Goal: Information Seeking & Learning: Learn about a topic

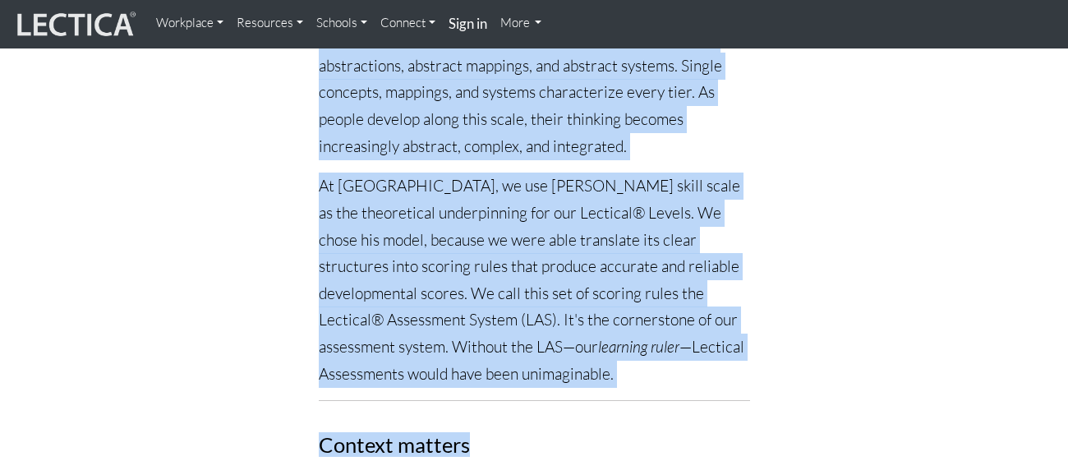
scroll to position [1775, 0]
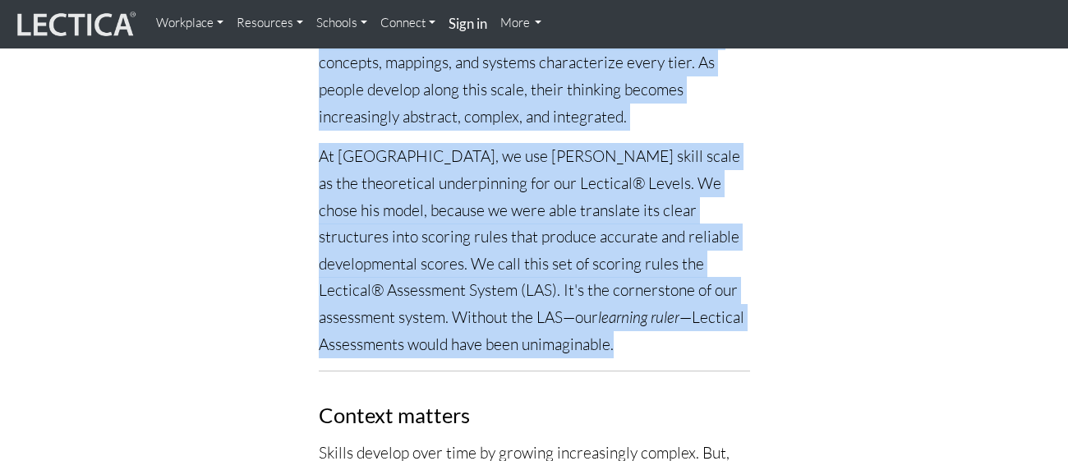
drag, startPoint x: 318, startPoint y: 143, endPoint x: 540, endPoint y: 288, distance: 264.9
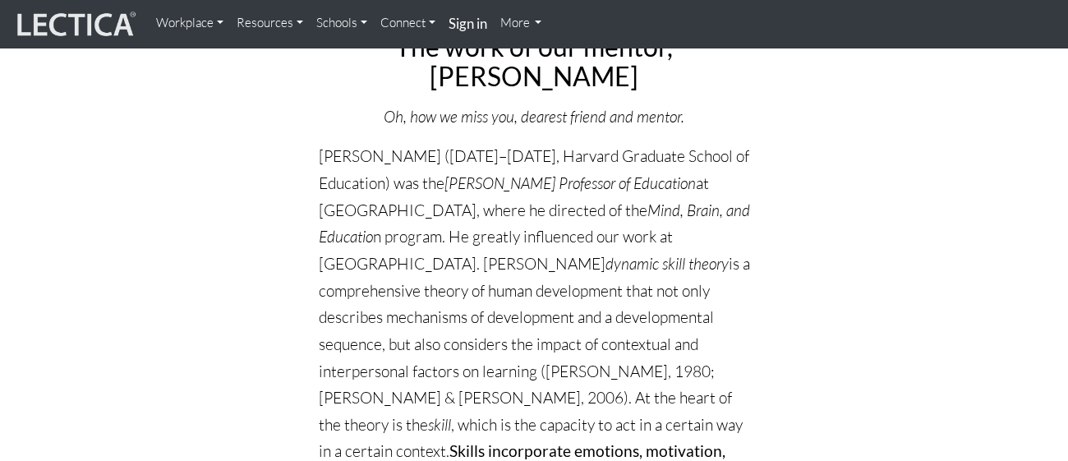
scroll to position [0, 0]
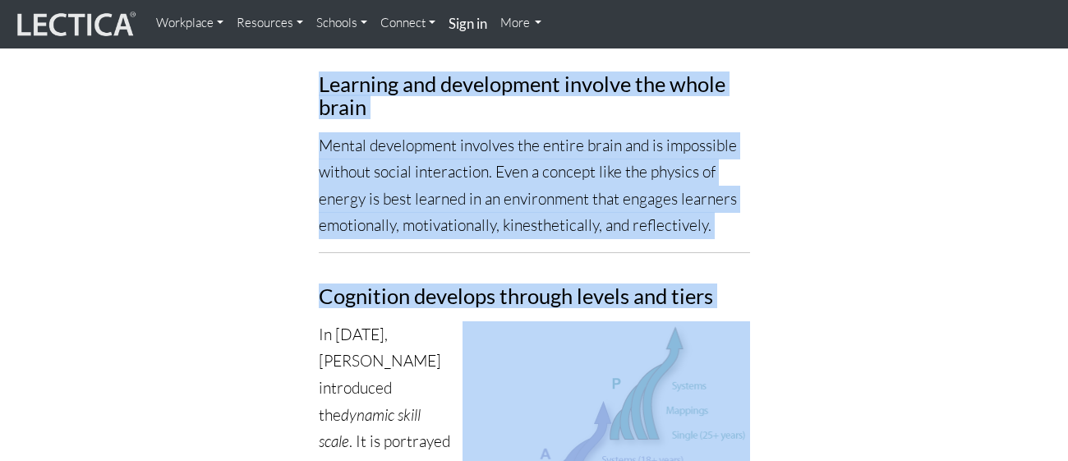
drag, startPoint x: 331, startPoint y: 239, endPoint x: 499, endPoint y: 372, distance: 214.1
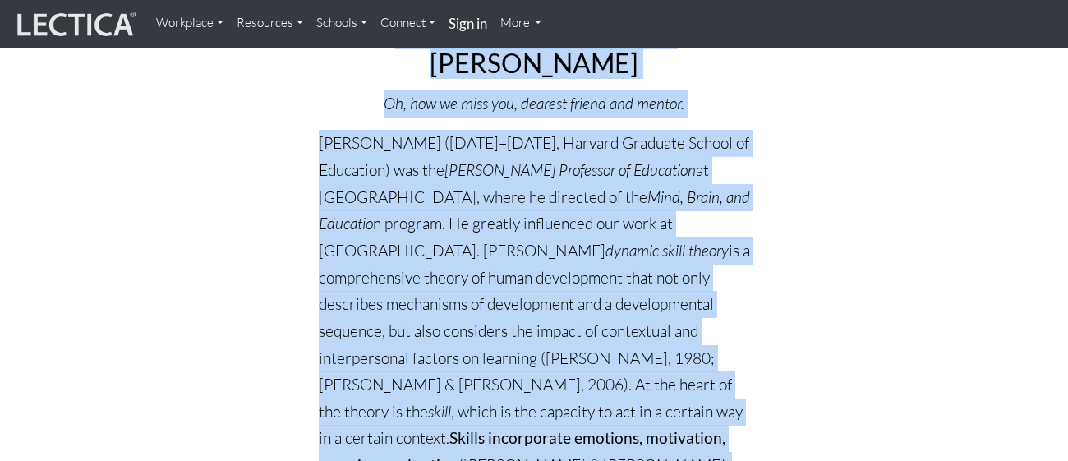
scroll to position [59, 0]
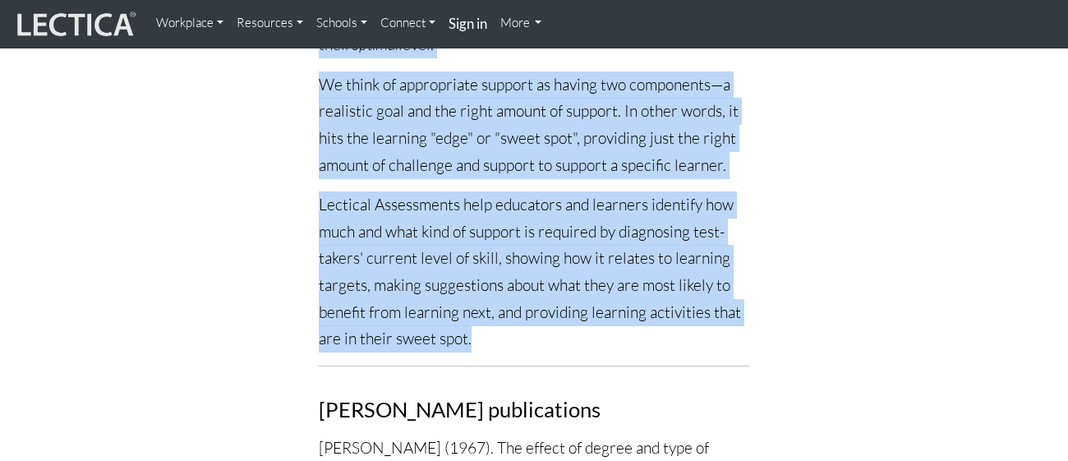
scroll to position [3727, 0]
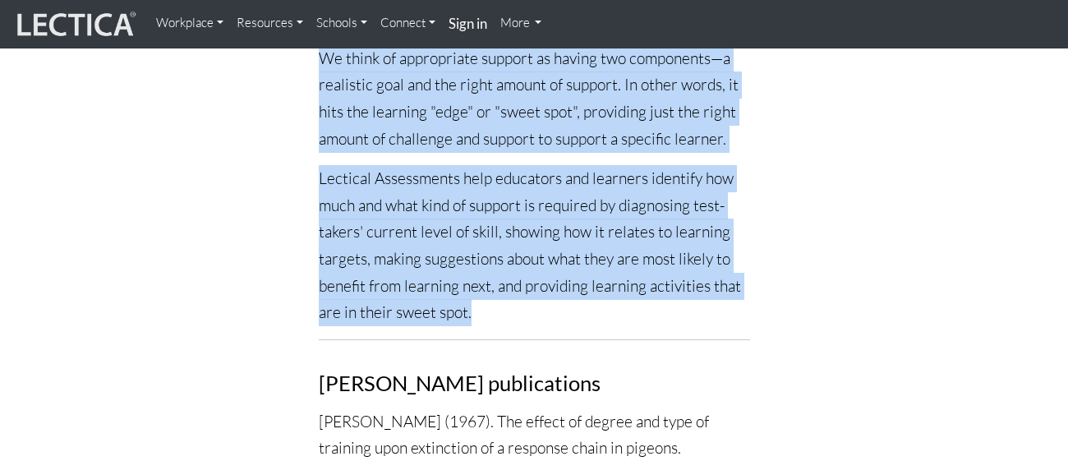
drag, startPoint x: 312, startPoint y: 288, endPoint x: 468, endPoint y: 242, distance: 162.2
copy div "Lo. Ipsumdo (9337–1802, Sitamet Consecte Adipis el Seddoeius) tem inc Utlabor E…"
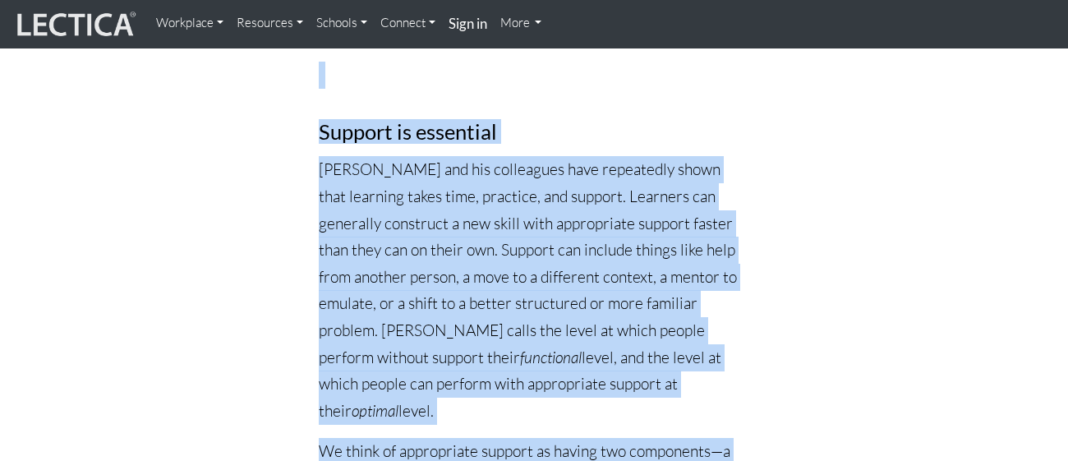
scroll to position [3314, 0]
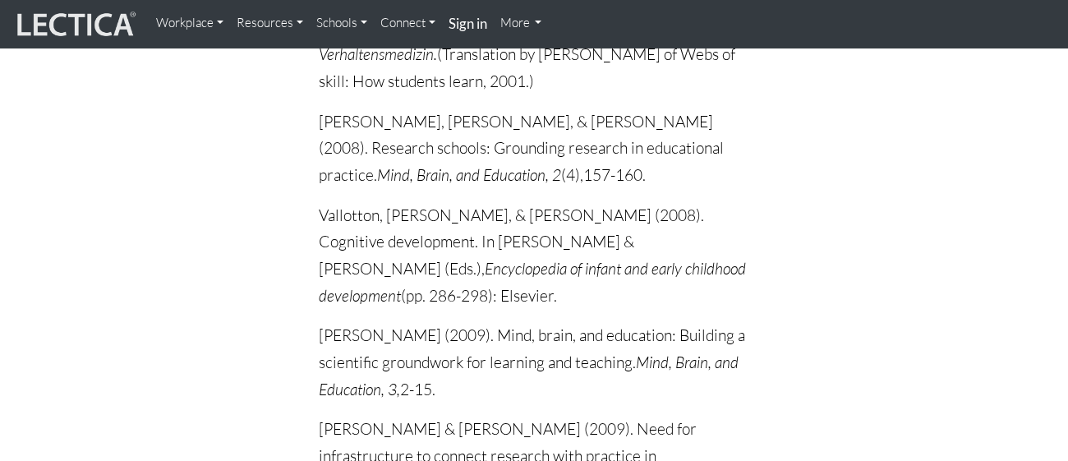
scroll to position [32187, 0]
drag, startPoint x: 565, startPoint y: 270, endPoint x: 308, endPoint y: 261, distance: 256.6
